Goal: Task Accomplishment & Management: Complete application form

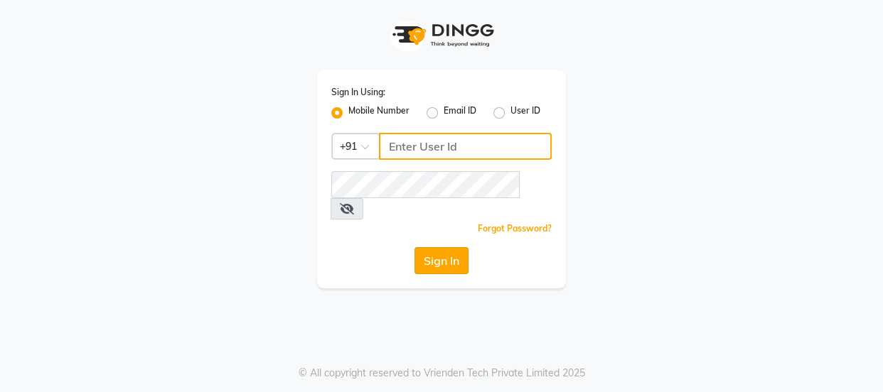
type input "9579232515"
click at [445, 247] on button "Sign In" at bounding box center [441, 260] width 54 height 27
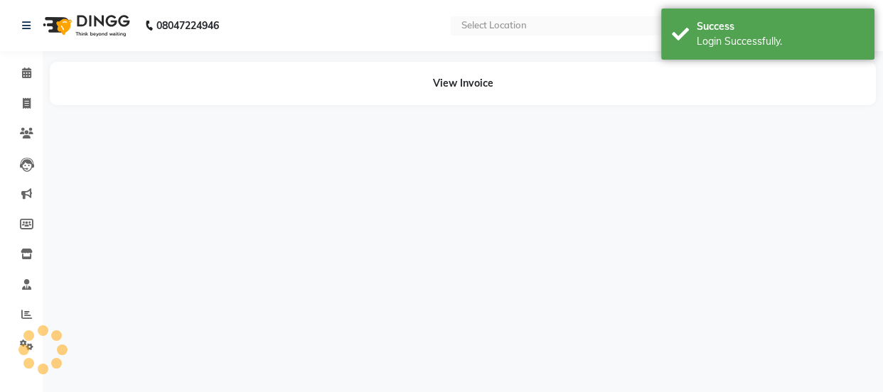
select select "en"
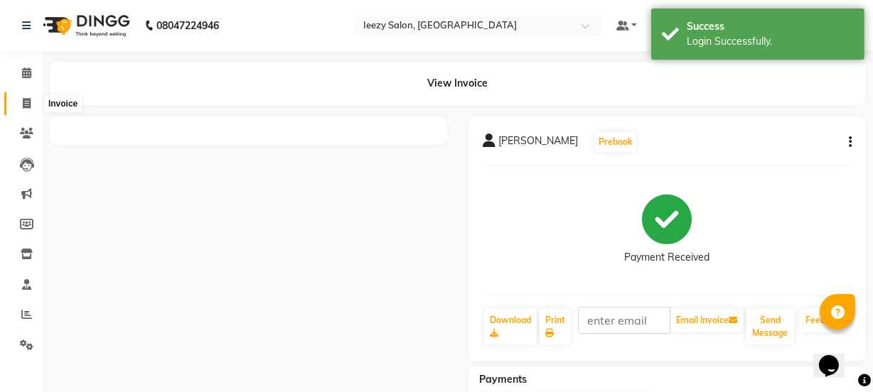
click at [21, 98] on span at bounding box center [26, 104] width 25 height 16
select select "5982"
select select "service"
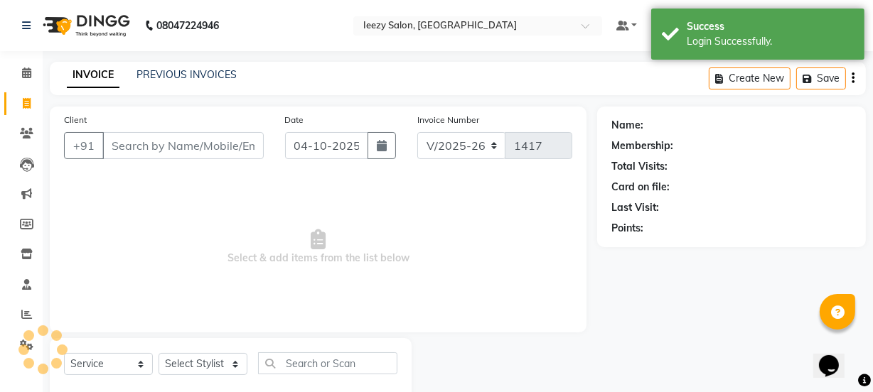
scroll to position [36, 0]
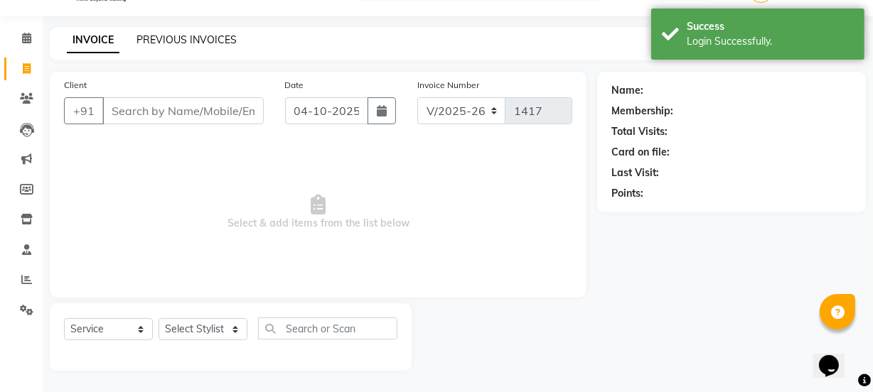
click at [178, 36] on link "PREVIOUS INVOICES" at bounding box center [186, 39] width 100 height 13
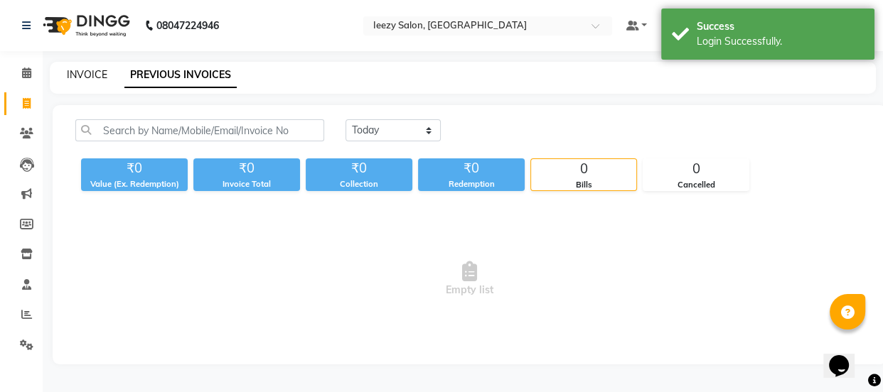
click at [84, 72] on link "INVOICE" at bounding box center [87, 74] width 41 height 13
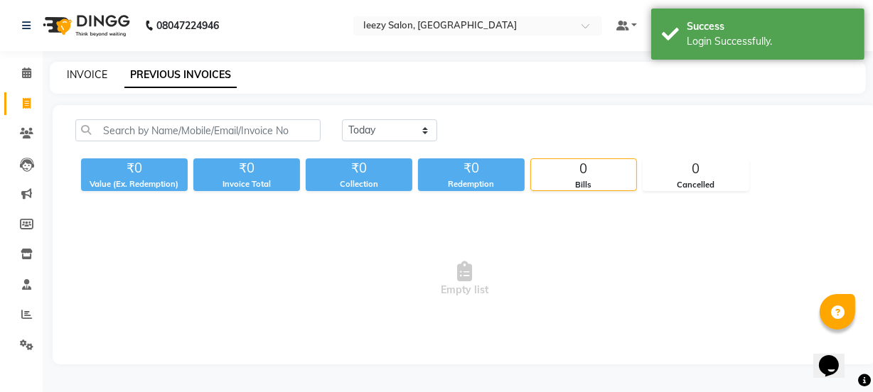
select select "5982"
select select "service"
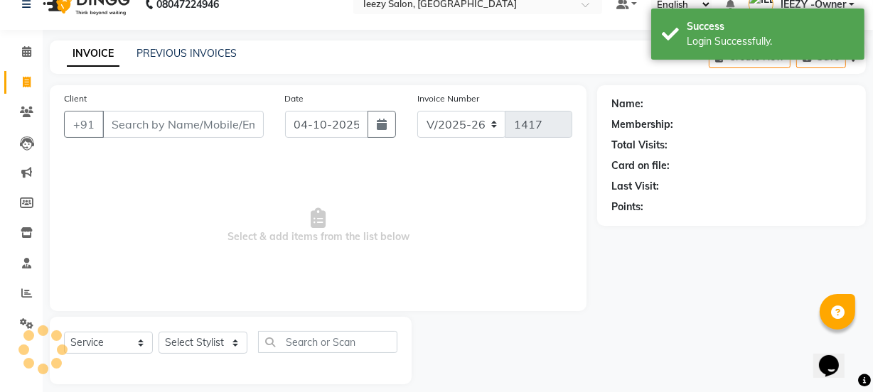
scroll to position [36, 0]
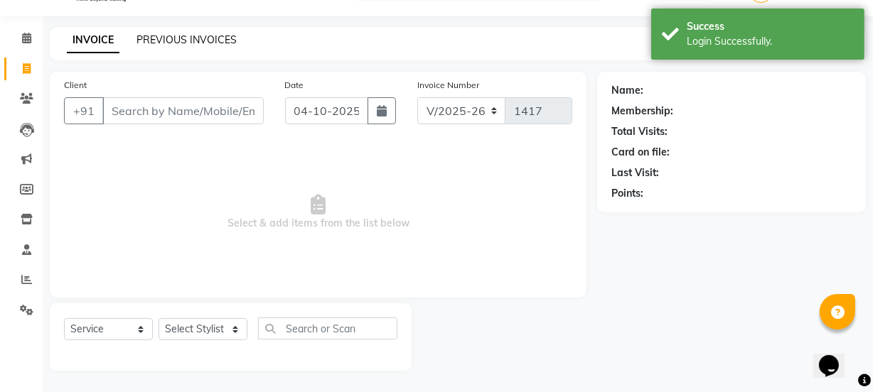
click at [185, 41] on link "PREVIOUS INVOICES" at bounding box center [186, 39] width 100 height 13
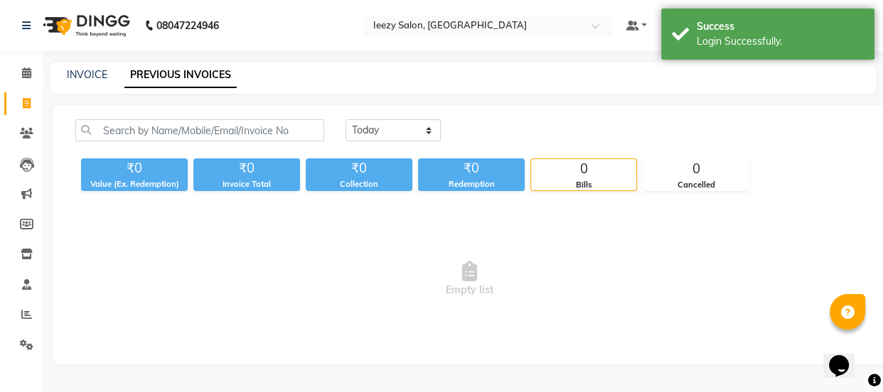
click at [64, 76] on div "INVOICE PREVIOUS INVOICES" at bounding box center [454, 75] width 809 height 15
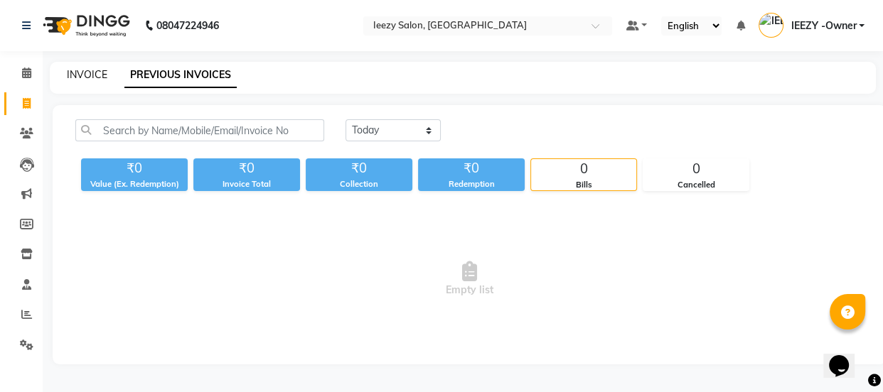
click at [89, 76] on link "INVOICE" at bounding box center [87, 74] width 41 height 13
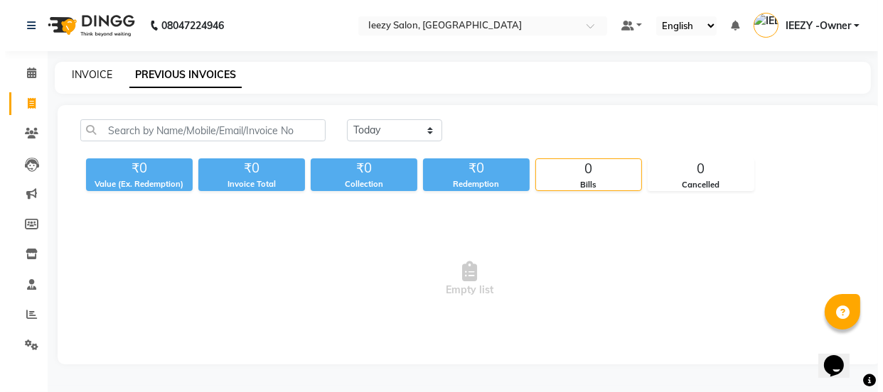
scroll to position [36, 0]
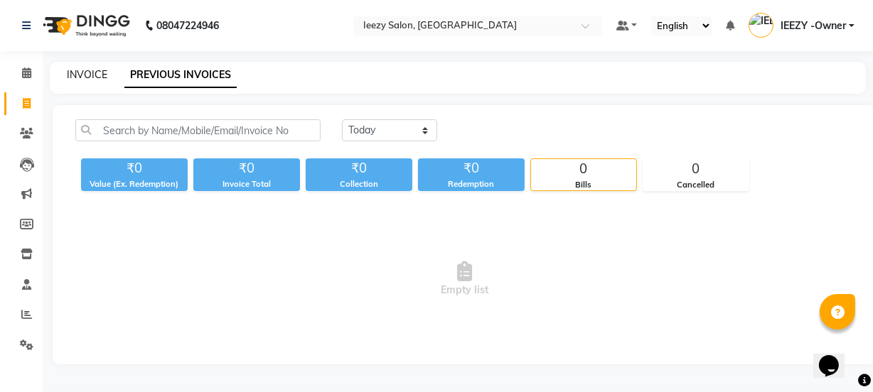
select select "5982"
select select "service"
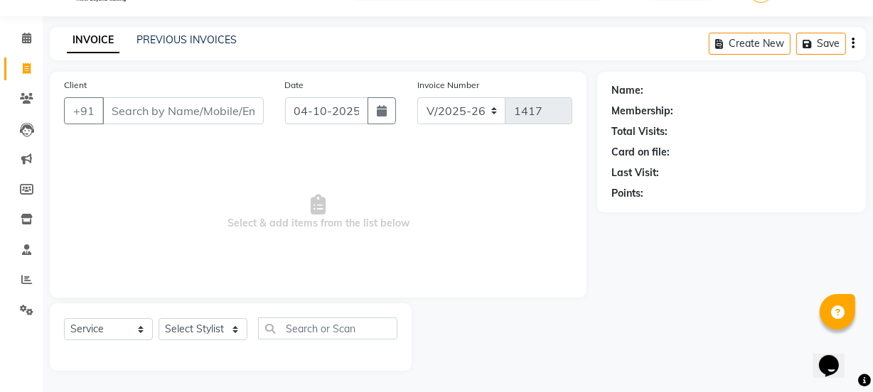
click at [134, 113] on input "Client" at bounding box center [182, 110] width 161 height 27
type input "9755843111"
click at [199, 115] on span "Add Client" at bounding box center [227, 111] width 56 height 14
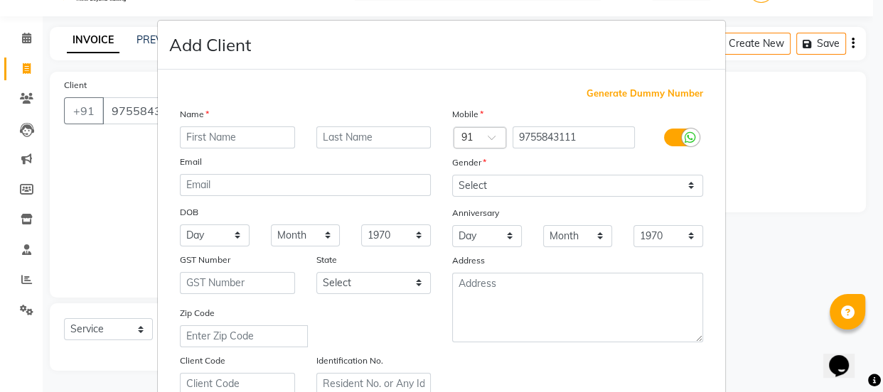
click at [258, 139] on input "text" at bounding box center [237, 137] width 115 height 22
type input "Giya"
click at [343, 140] on input "text" at bounding box center [373, 137] width 115 height 22
type input "pathak"
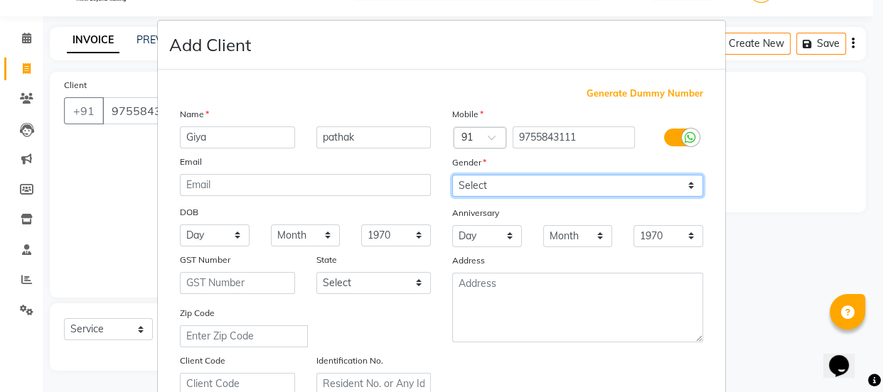
click at [688, 188] on select "Select [DEMOGRAPHIC_DATA] [DEMOGRAPHIC_DATA] Other Prefer Not To Say" at bounding box center [577, 186] width 251 height 22
select select "[DEMOGRAPHIC_DATA]"
click at [452, 175] on select "Select [DEMOGRAPHIC_DATA] [DEMOGRAPHIC_DATA] Other Prefer Not To Say" at bounding box center [577, 186] width 251 height 22
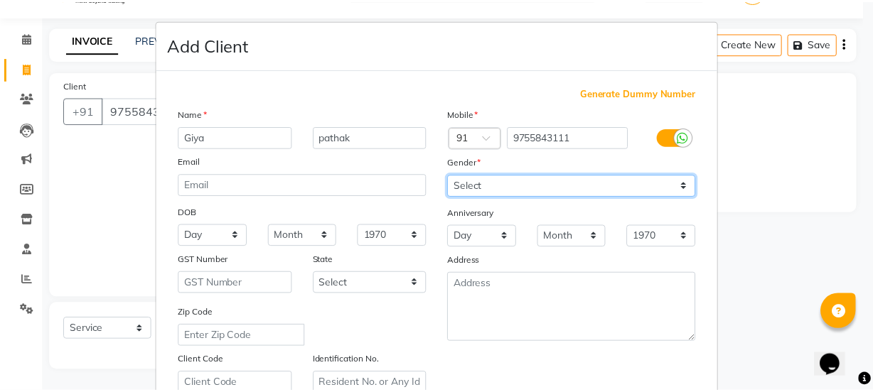
scroll to position [268, 0]
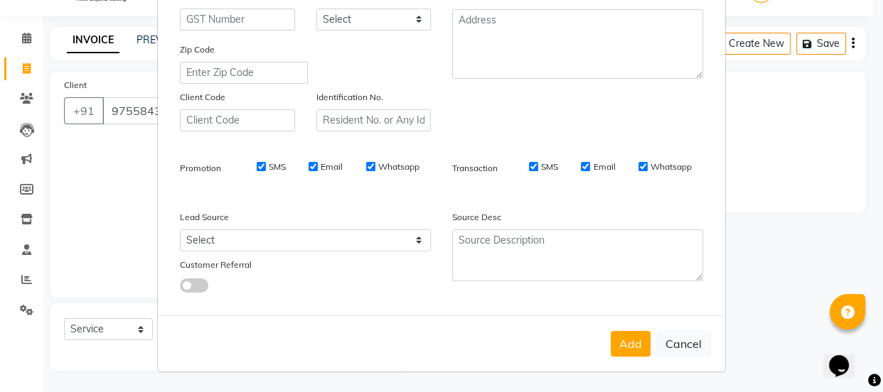
click at [250, 164] on div "SMS" at bounding box center [261, 167] width 49 height 13
click at [257, 168] on input "SMS" at bounding box center [261, 166] width 9 height 9
checkbox input "false"
click at [312, 168] on input "Email" at bounding box center [312, 166] width 9 height 9
checkbox input "false"
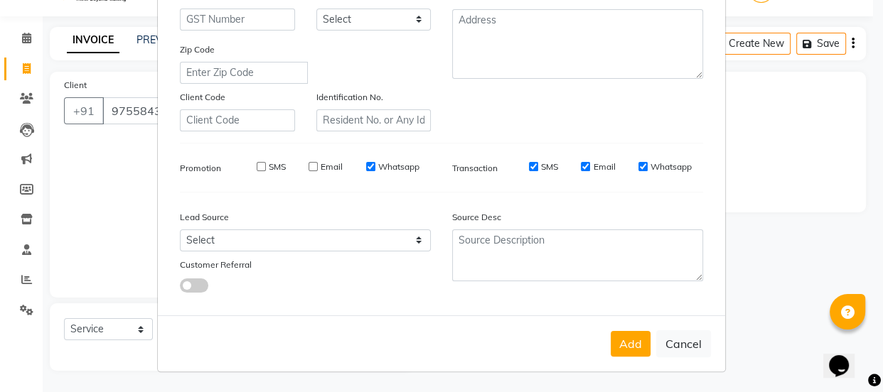
click at [366, 164] on input "Whatsapp" at bounding box center [370, 166] width 9 height 9
checkbox input "false"
click at [529, 162] on input "SMS" at bounding box center [533, 166] width 9 height 9
checkbox input "false"
click at [581, 163] on input "Email" at bounding box center [585, 166] width 9 height 9
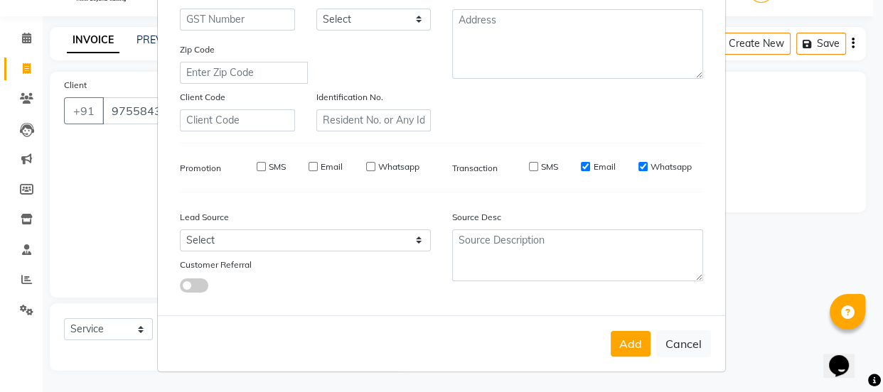
checkbox input "false"
click at [638, 163] on input "Whatsapp" at bounding box center [642, 166] width 9 height 9
checkbox input "false"
click at [619, 346] on button "Add" at bounding box center [630, 344] width 40 height 26
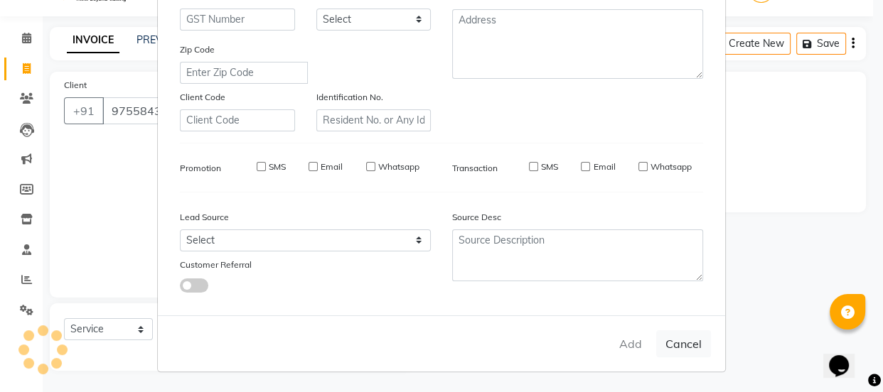
select select
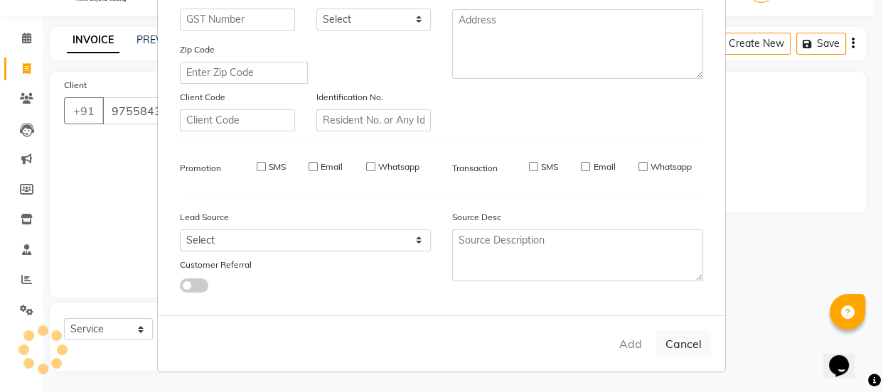
select select
checkbox input "false"
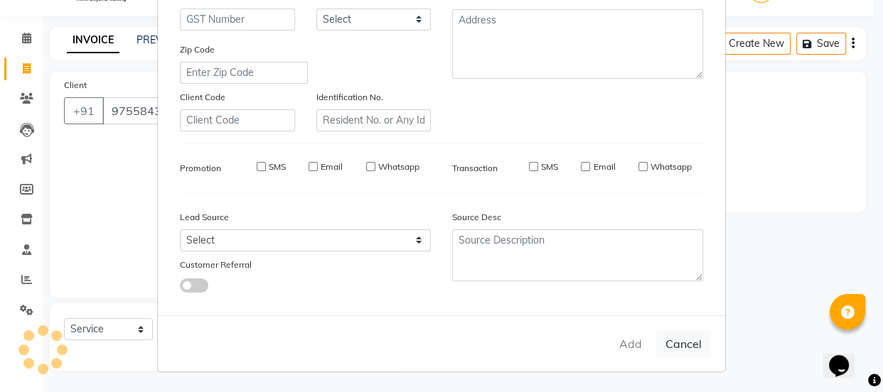
checkbox input "false"
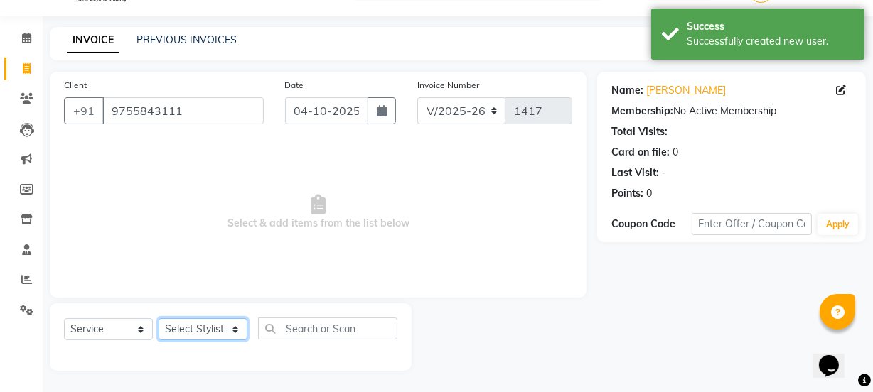
click at [235, 326] on select "Select Stylist Archana Mgr IEEZY -Owner [PERSON_NAME] Ms [PERSON_NAME] [MEDICAL…" at bounding box center [202, 329] width 89 height 22
select select "88068"
click at [158, 318] on select "Select Stylist Archana Mgr IEEZY -Owner [PERSON_NAME] Ms [PERSON_NAME] [MEDICAL…" at bounding box center [202, 329] width 89 height 22
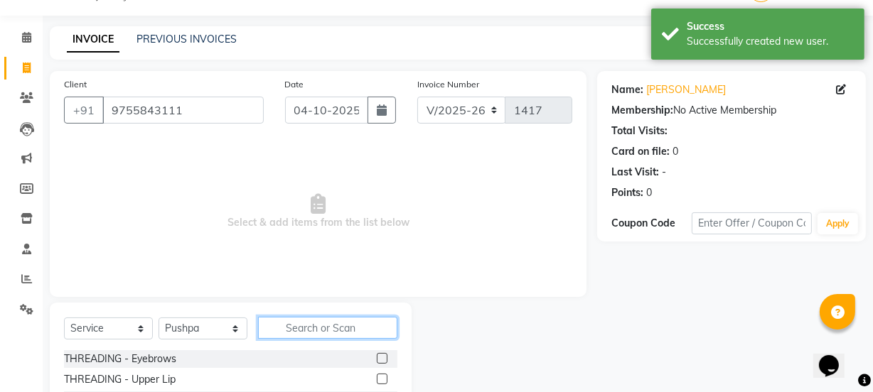
click at [305, 323] on input "text" at bounding box center [327, 328] width 139 height 22
click at [377, 354] on label at bounding box center [382, 358] width 11 height 11
click at [377, 355] on input "checkbox" at bounding box center [381, 359] width 9 height 9
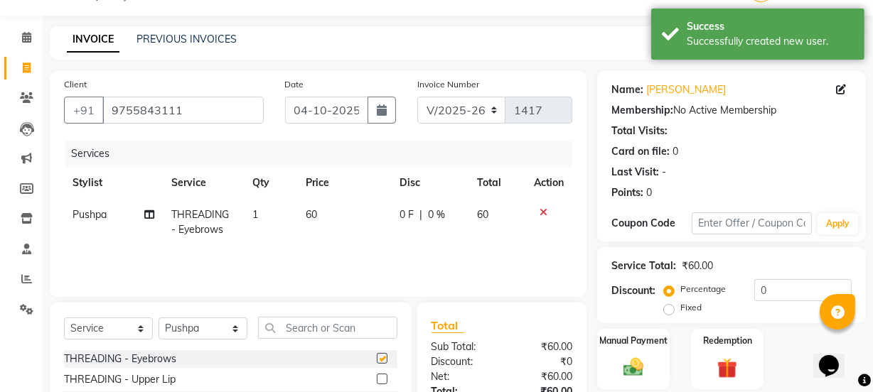
checkbox input "false"
click at [377, 377] on label at bounding box center [382, 379] width 11 height 11
click at [377, 377] on input "checkbox" at bounding box center [381, 379] width 9 height 9
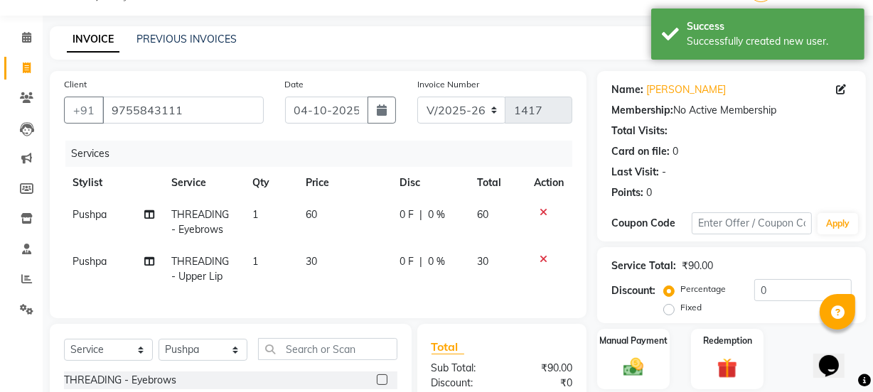
checkbox input "false"
click at [330, 360] on input "text" at bounding box center [327, 349] width 139 height 22
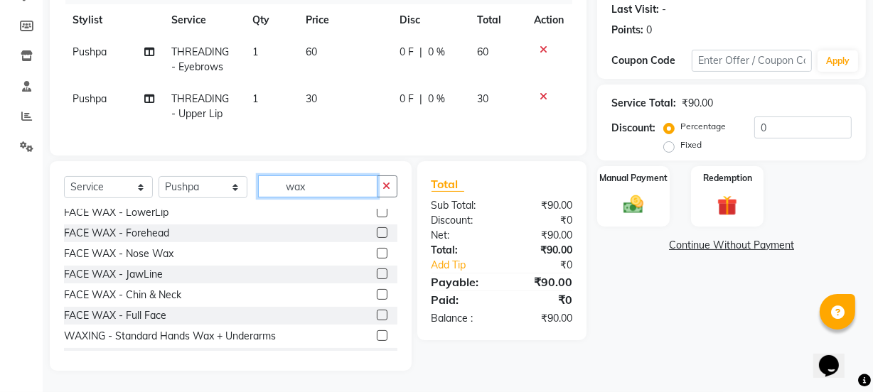
scroll to position [95, 0]
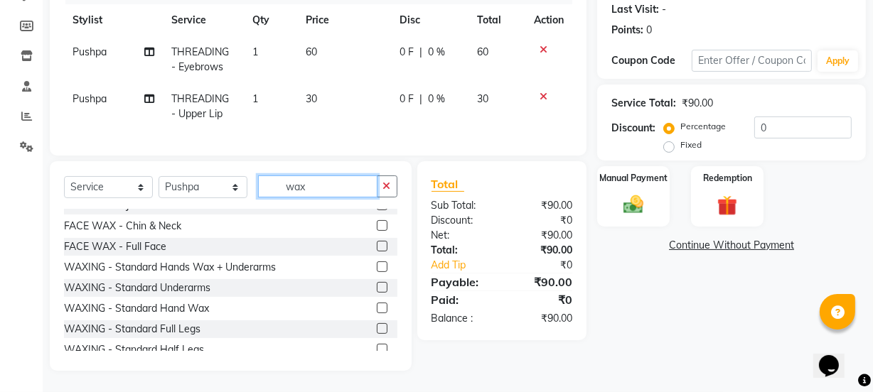
type input "wax"
click at [377, 306] on label at bounding box center [382, 308] width 11 height 11
click at [377, 306] on input "checkbox" at bounding box center [381, 308] width 9 height 9
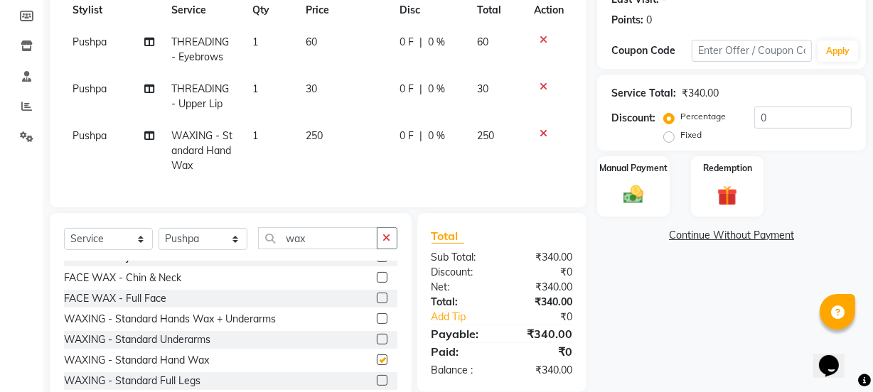
checkbox input "false"
click at [377, 345] on label at bounding box center [382, 339] width 11 height 11
click at [377, 345] on input "checkbox" at bounding box center [381, 339] width 9 height 9
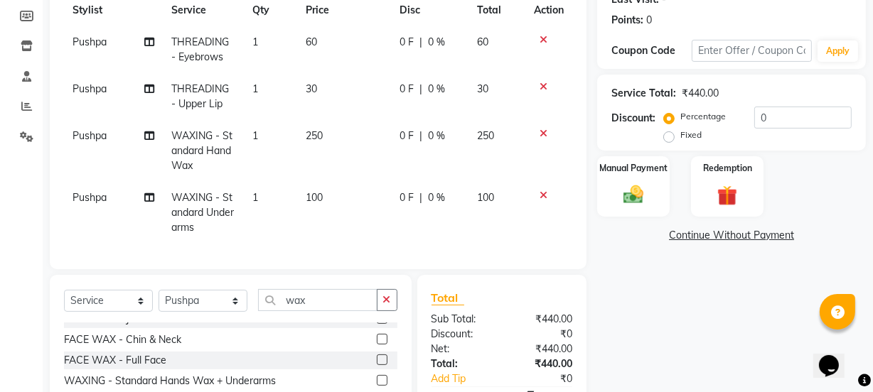
checkbox input "false"
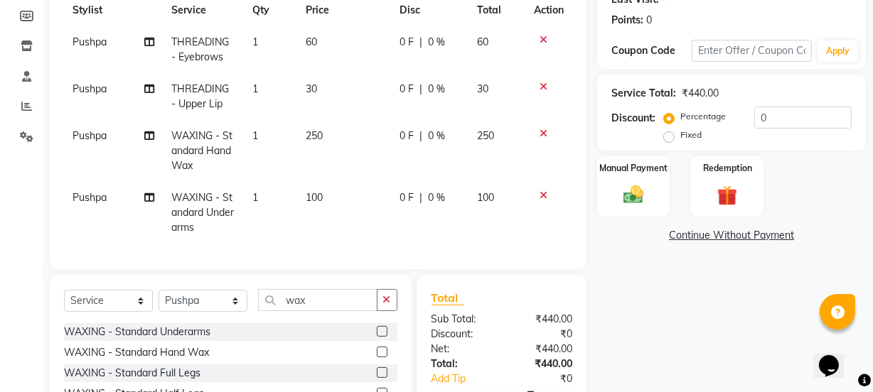
scroll to position [159, 0]
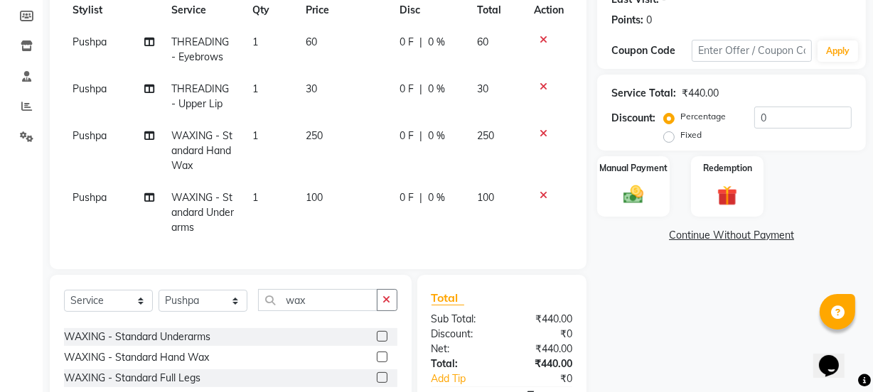
click at [377, 383] on label at bounding box center [382, 377] width 11 height 11
click at [377, 383] on input "checkbox" at bounding box center [381, 378] width 9 height 9
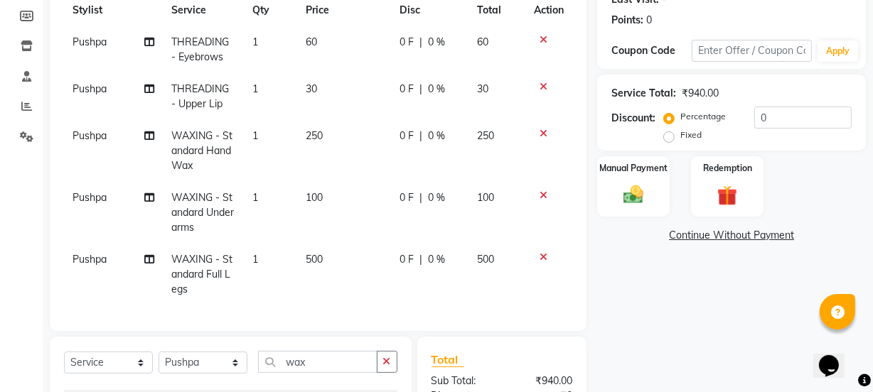
checkbox input "false"
click at [312, 257] on span "500" at bounding box center [314, 259] width 17 height 13
select select "88068"
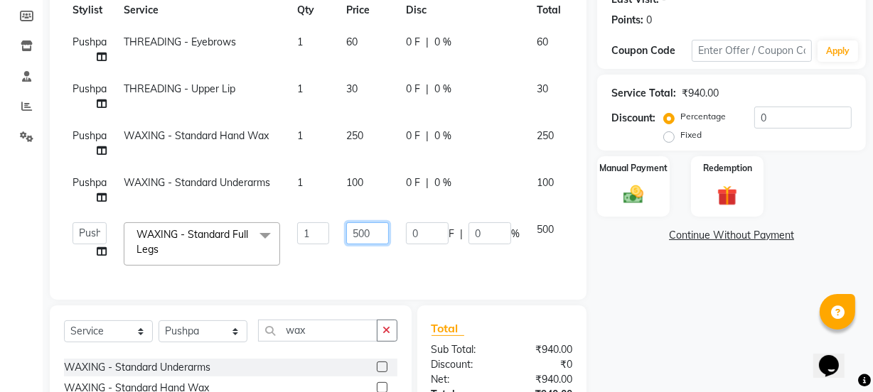
click at [362, 228] on input "500" at bounding box center [367, 233] width 43 height 22
type input "400"
click at [450, 256] on td "0 F | 0 %" at bounding box center [462, 244] width 131 height 60
select select "88068"
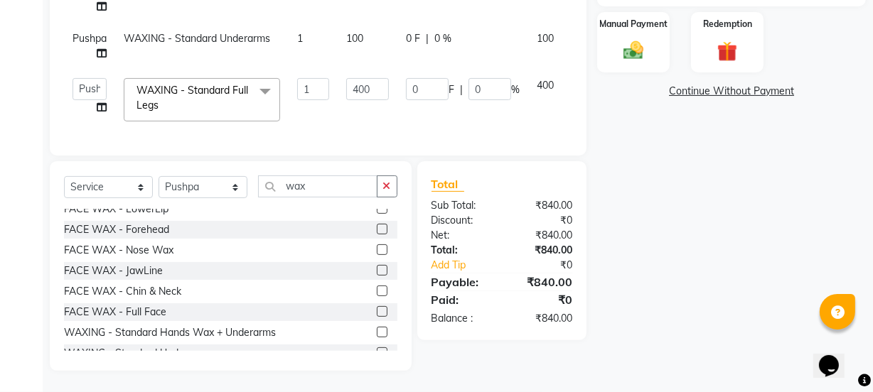
scroll to position [0, 0]
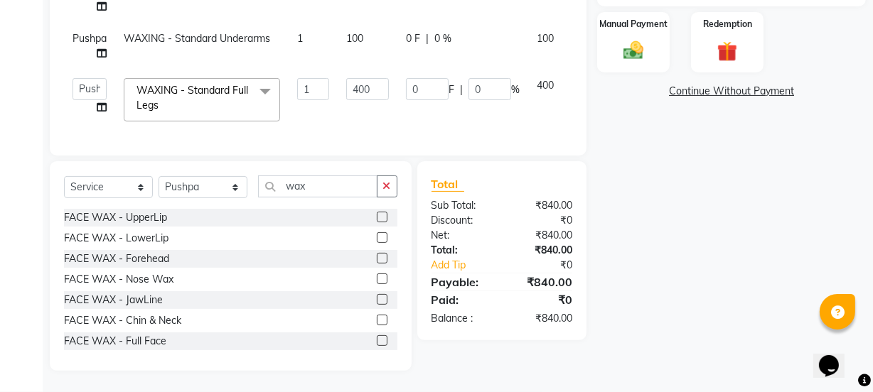
click at [377, 275] on label at bounding box center [382, 279] width 11 height 11
click at [377, 275] on input "checkbox" at bounding box center [381, 279] width 9 height 9
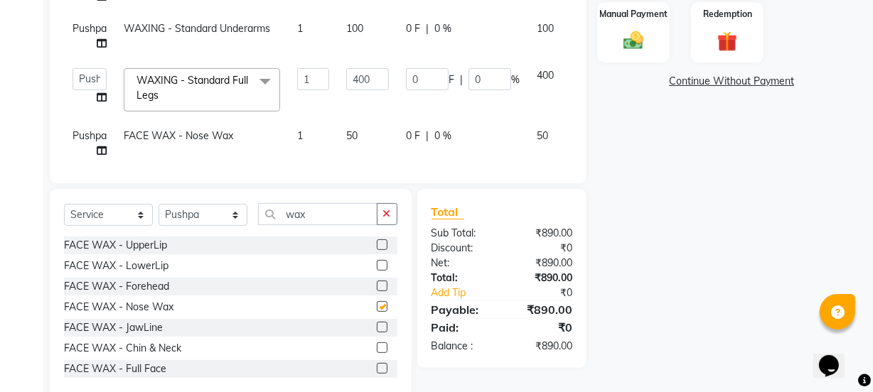
checkbox input "false"
click at [635, 50] on img at bounding box center [633, 40] width 34 height 24
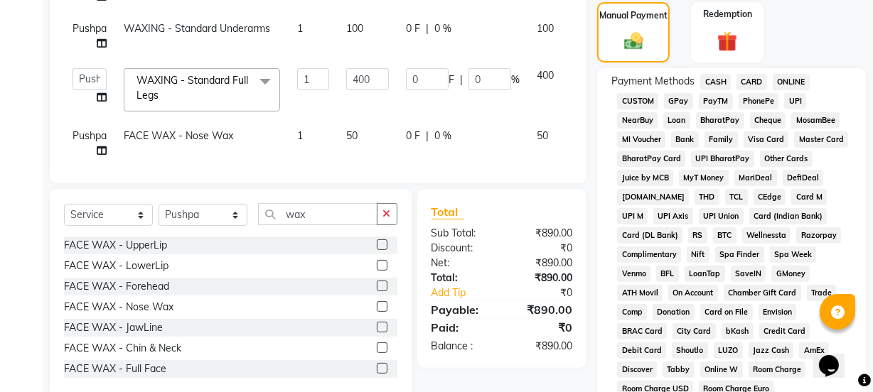
click at [670, 106] on span "GPay" at bounding box center [678, 101] width 29 height 16
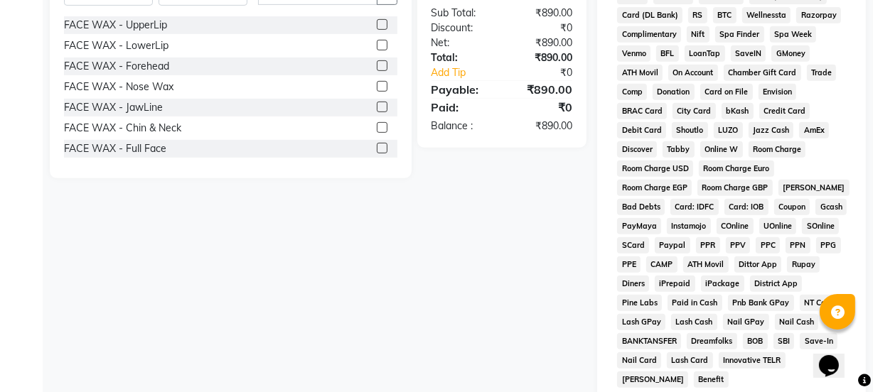
scroll to position [747, 0]
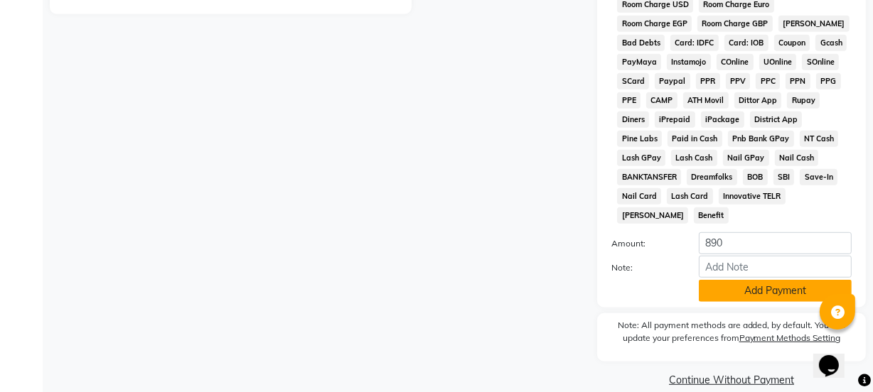
click at [770, 280] on button "Add Payment" at bounding box center [775, 291] width 153 height 22
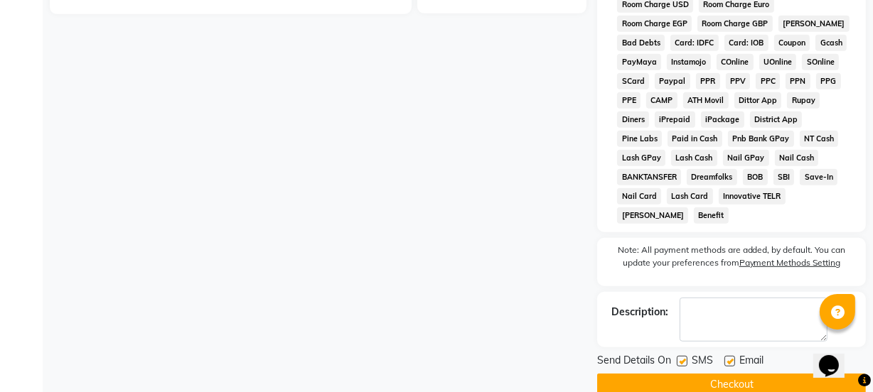
click at [684, 356] on label at bounding box center [681, 361] width 11 height 11
click at [684, 357] on input "checkbox" at bounding box center [680, 361] width 9 height 9
checkbox input "false"
click at [732, 356] on label at bounding box center [729, 361] width 11 height 11
click at [732, 357] on input "checkbox" at bounding box center [728, 361] width 9 height 9
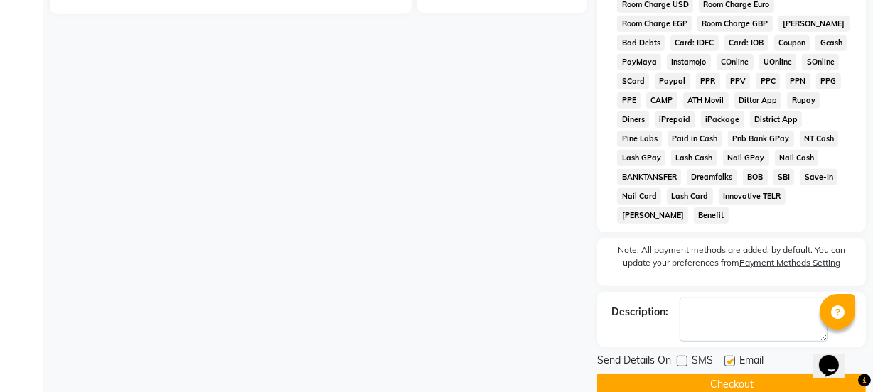
checkbox input "false"
click at [726, 374] on button "Checkout" at bounding box center [731, 385] width 269 height 22
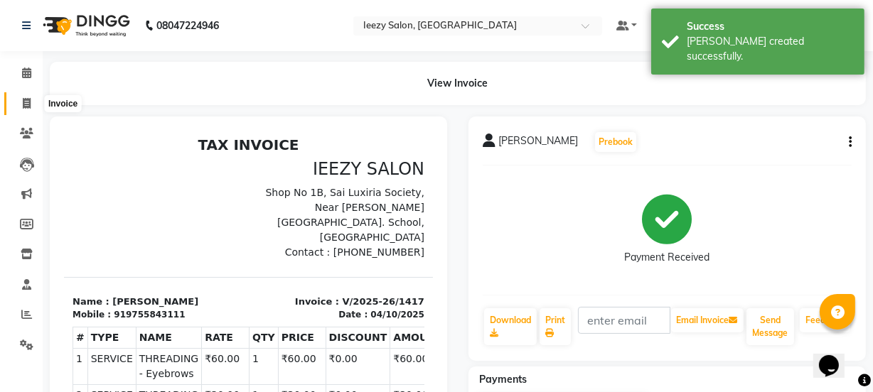
click at [21, 99] on span at bounding box center [26, 104] width 25 height 16
select select "5982"
select select "service"
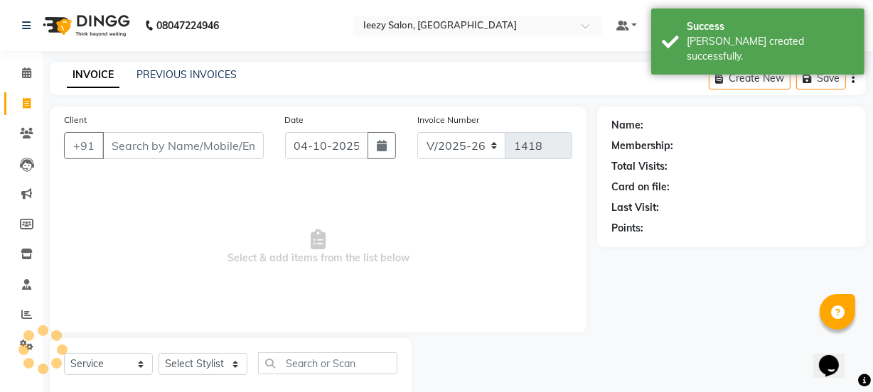
scroll to position [36, 0]
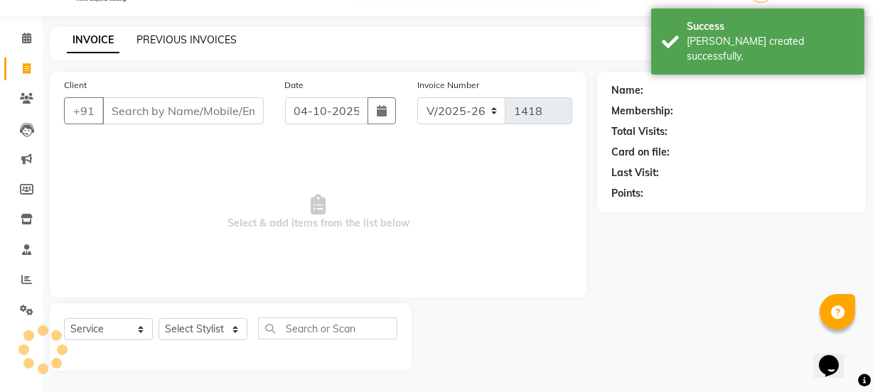
click at [166, 34] on link "PREVIOUS INVOICES" at bounding box center [186, 39] width 100 height 13
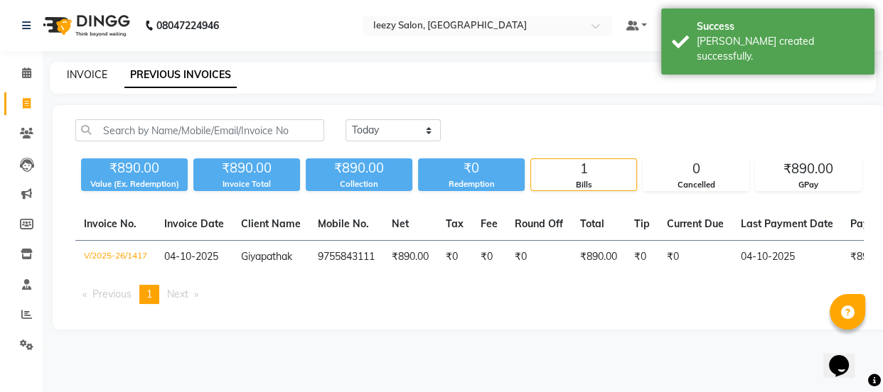
click at [88, 77] on link "INVOICE" at bounding box center [87, 74] width 41 height 13
select select "5982"
select select "service"
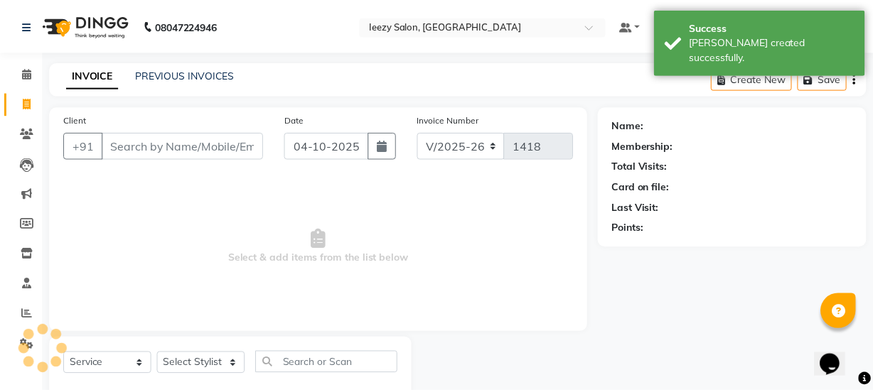
scroll to position [36, 0]
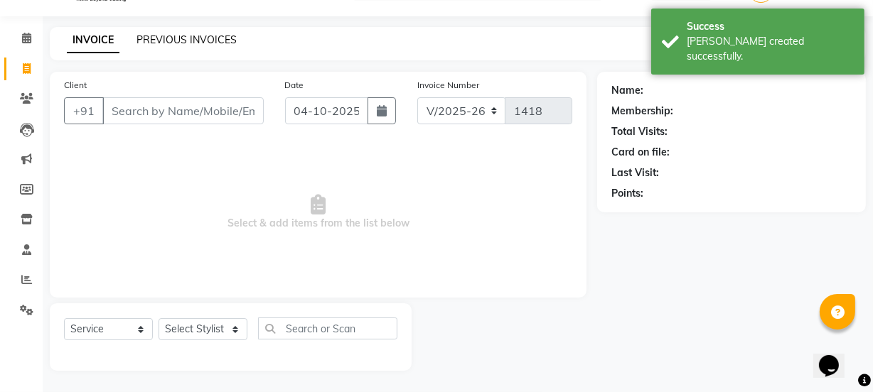
click at [156, 42] on link "PREVIOUS INVOICES" at bounding box center [186, 39] width 100 height 13
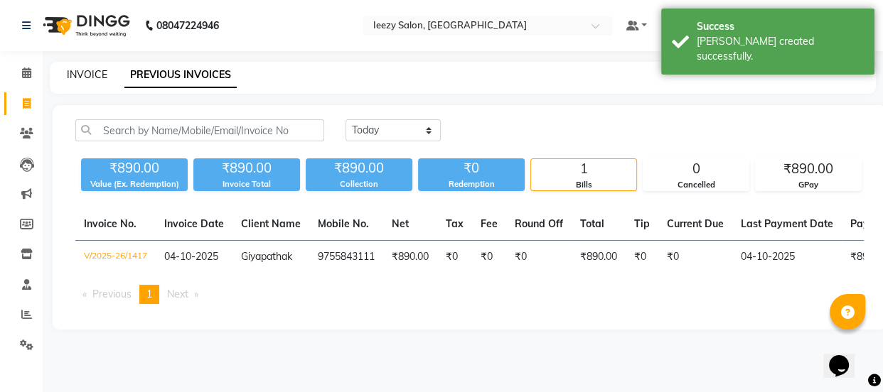
click at [86, 75] on link "INVOICE" at bounding box center [87, 74] width 41 height 13
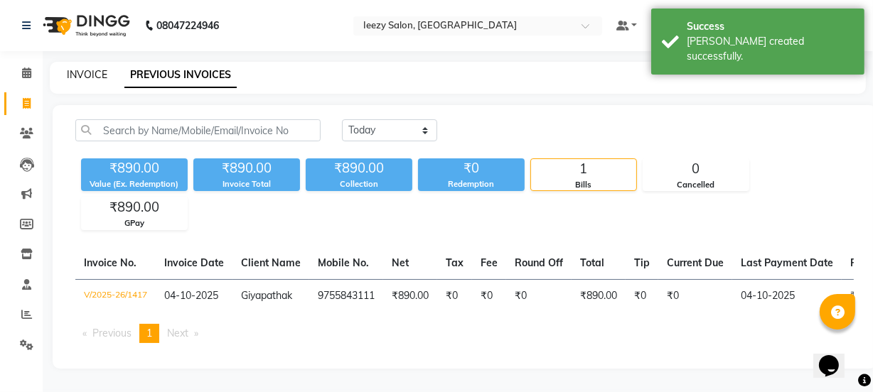
select select "5982"
select select "service"
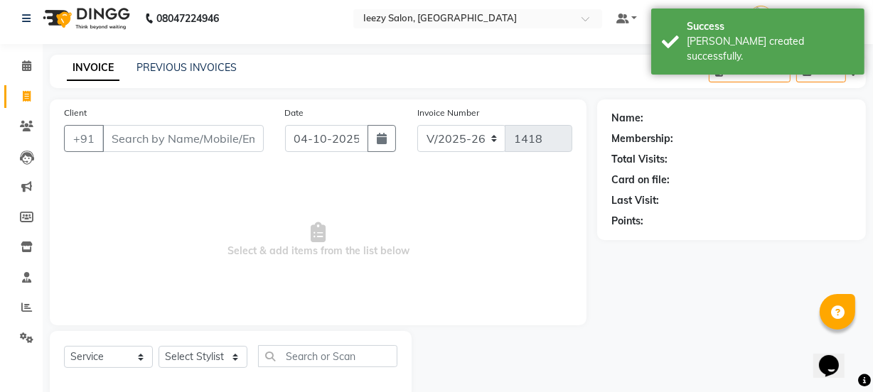
scroll to position [36, 0]
